Goal: Information Seeking & Learning: Learn about a topic

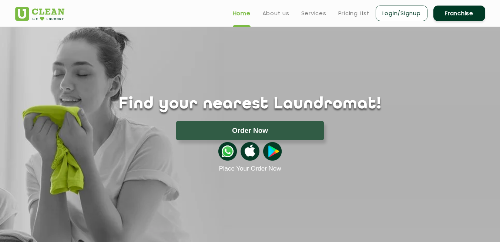
click at [307, 64] on div "Find your nearest Laundromat! Please select the location Order Now Place Your O…" at bounding box center [250, 100] width 481 height 146
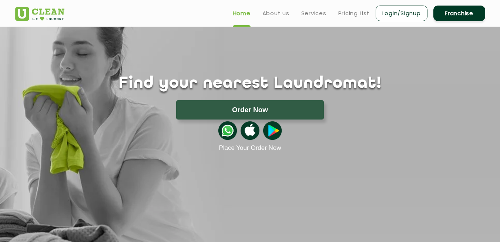
scroll to position [20, 0]
click at [357, 12] on link "Pricing List" at bounding box center [353, 13] width 31 height 9
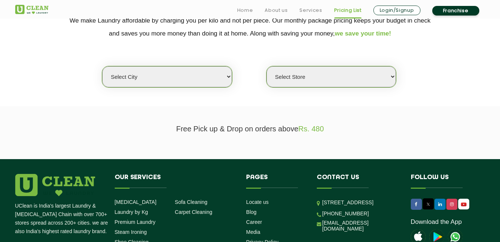
scroll to position [171, 0]
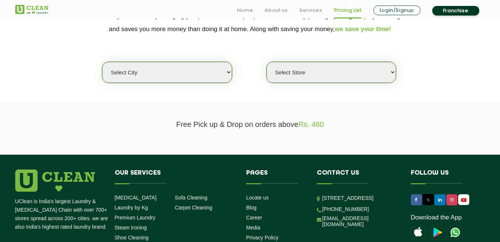
select select "49"
click at [102, 62] on select "Select city [GEOGRAPHIC_DATA] [GEOGRAPHIC_DATA] [GEOGRAPHIC_DATA] [GEOGRAPHIC_D…" at bounding box center [167, 72] width 130 height 21
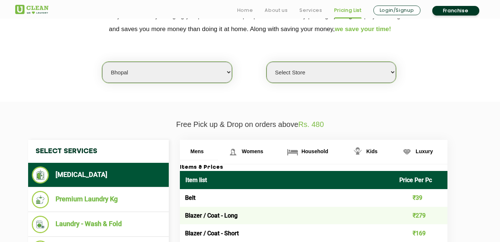
select select "443"
click at [266, 62] on select "Select Store [GEOGRAPHIC_DATA] [PERSON_NAME][GEOGRAPHIC_DATA][PERSON_NAME]" at bounding box center [331, 72] width 130 height 21
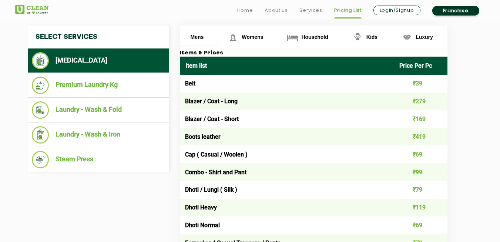
scroll to position [290, 0]
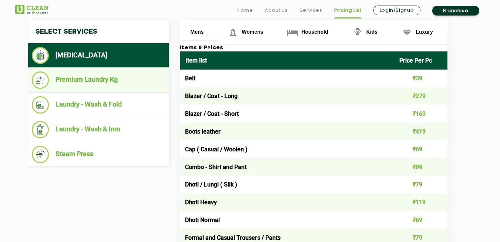
click at [100, 76] on li "Premium Laundry Kg" at bounding box center [98, 79] width 133 height 17
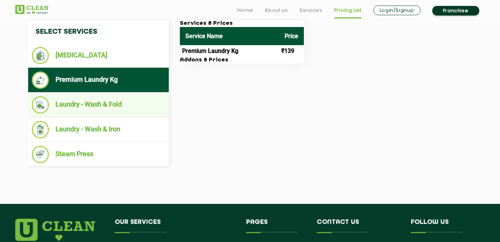
click at [98, 100] on li "Laundry - Wash & Fold" at bounding box center [98, 104] width 133 height 17
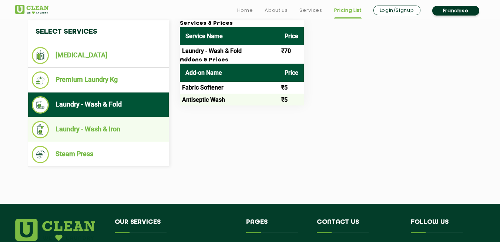
click at [101, 131] on li "Laundry - Wash & Iron" at bounding box center [98, 129] width 133 height 17
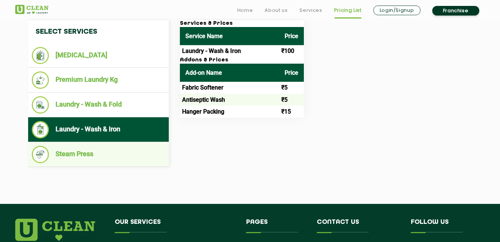
click at [101, 149] on li "Steam Press" at bounding box center [98, 154] width 133 height 17
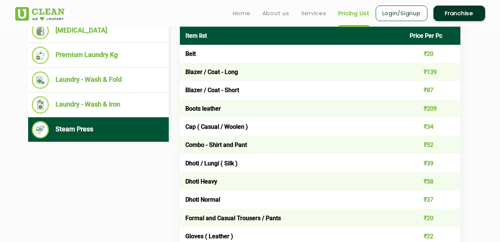
scroll to position [308, 0]
